Goal: Transaction & Acquisition: Purchase product/service

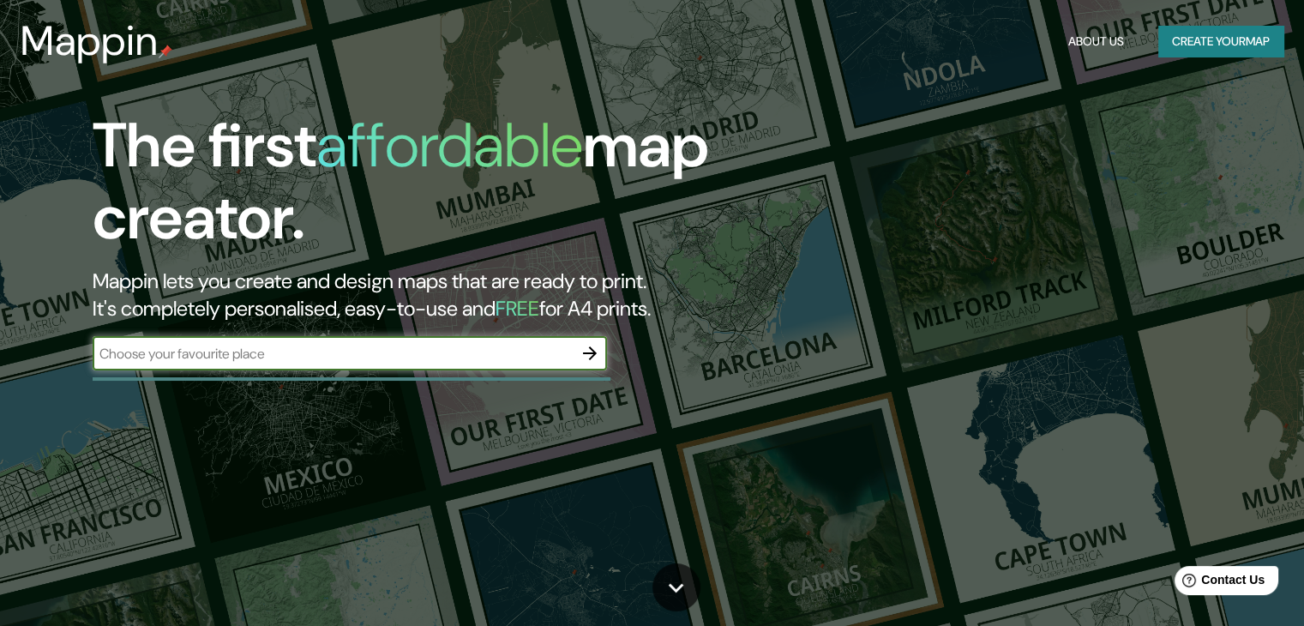
click at [483, 362] on input "text" at bounding box center [333, 354] width 480 height 20
type input "sincelejo"
click at [585, 351] on icon "button" at bounding box center [589, 353] width 21 height 21
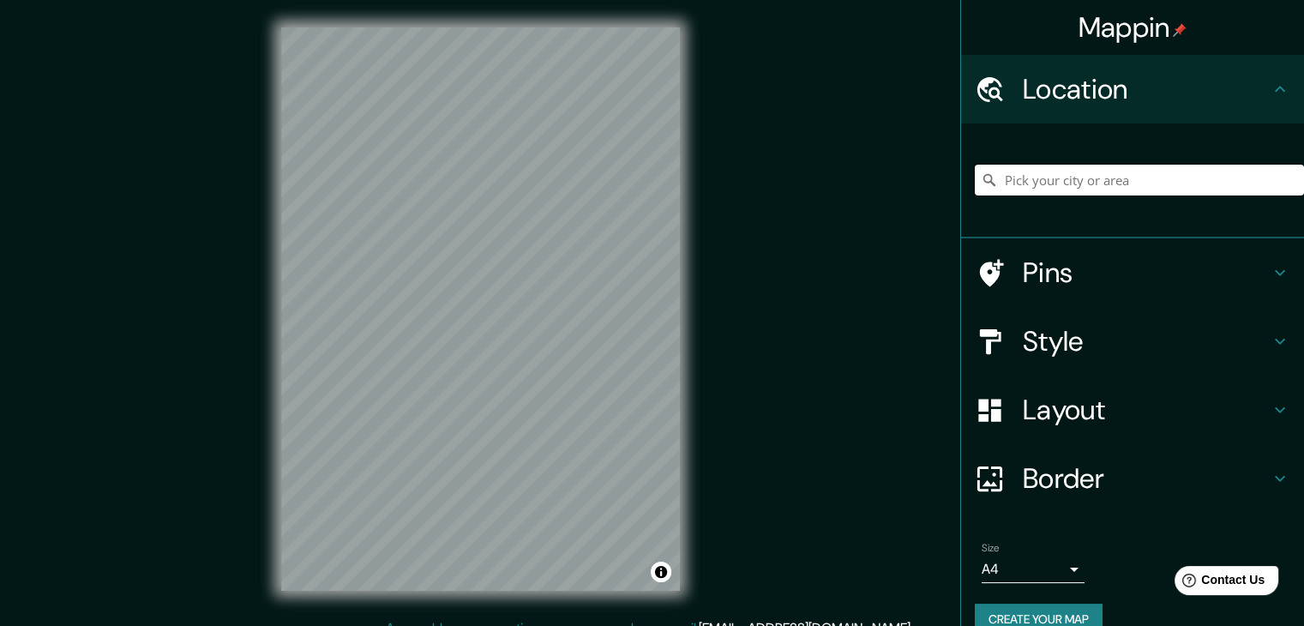
click at [1087, 176] on input "Pick your city or area" at bounding box center [1139, 180] width 329 height 31
click at [1087, 183] on input "Pick your city or area" at bounding box center [1139, 180] width 329 height 31
type input "Sincelejo, [GEOGRAPHIC_DATA], [GEOGRAPHIC_DATA]"
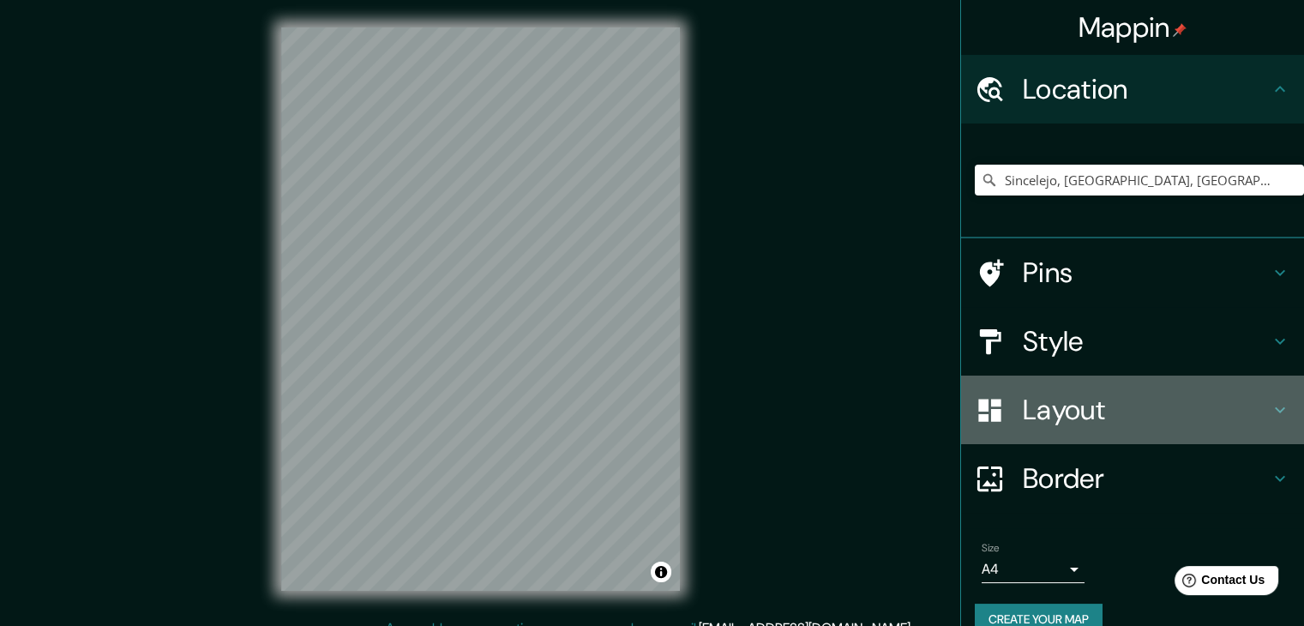
click at [1070, 417] on h4 "Layout" at bounding box center [1146, 410] width 247 height 34
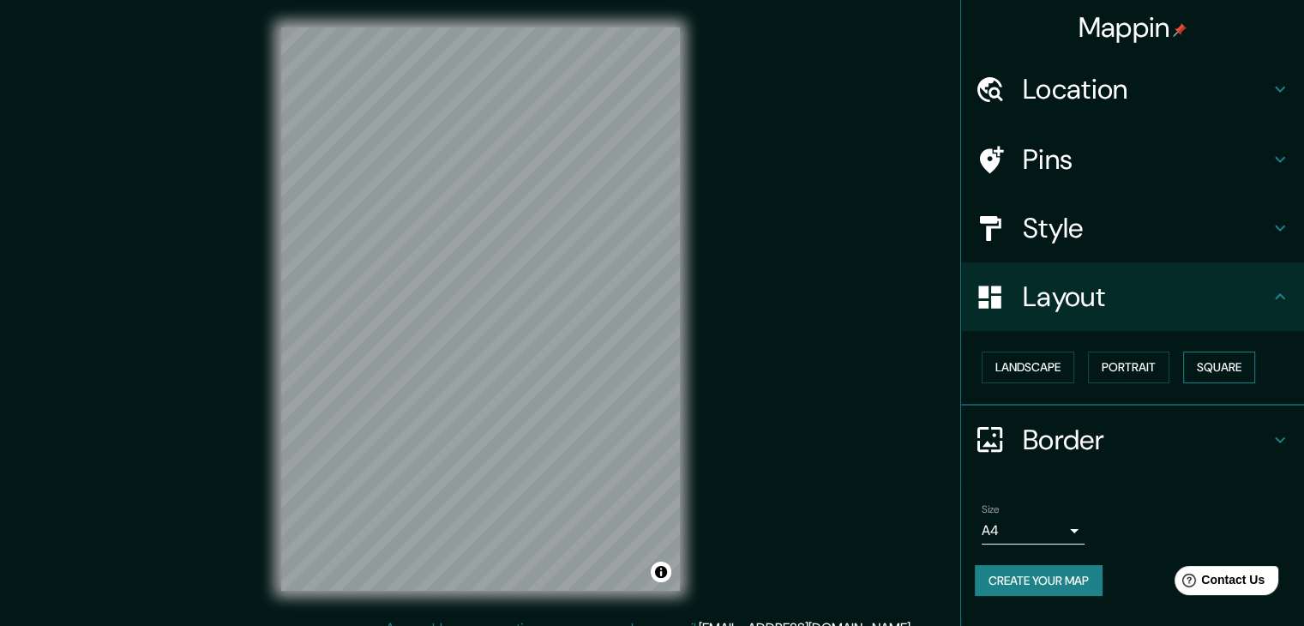
click at [1192, 355] on button "Square" at bounding box center [1219, 367] width 72 height 32
